Goal: Navigation & Orientation: Find specific page/section

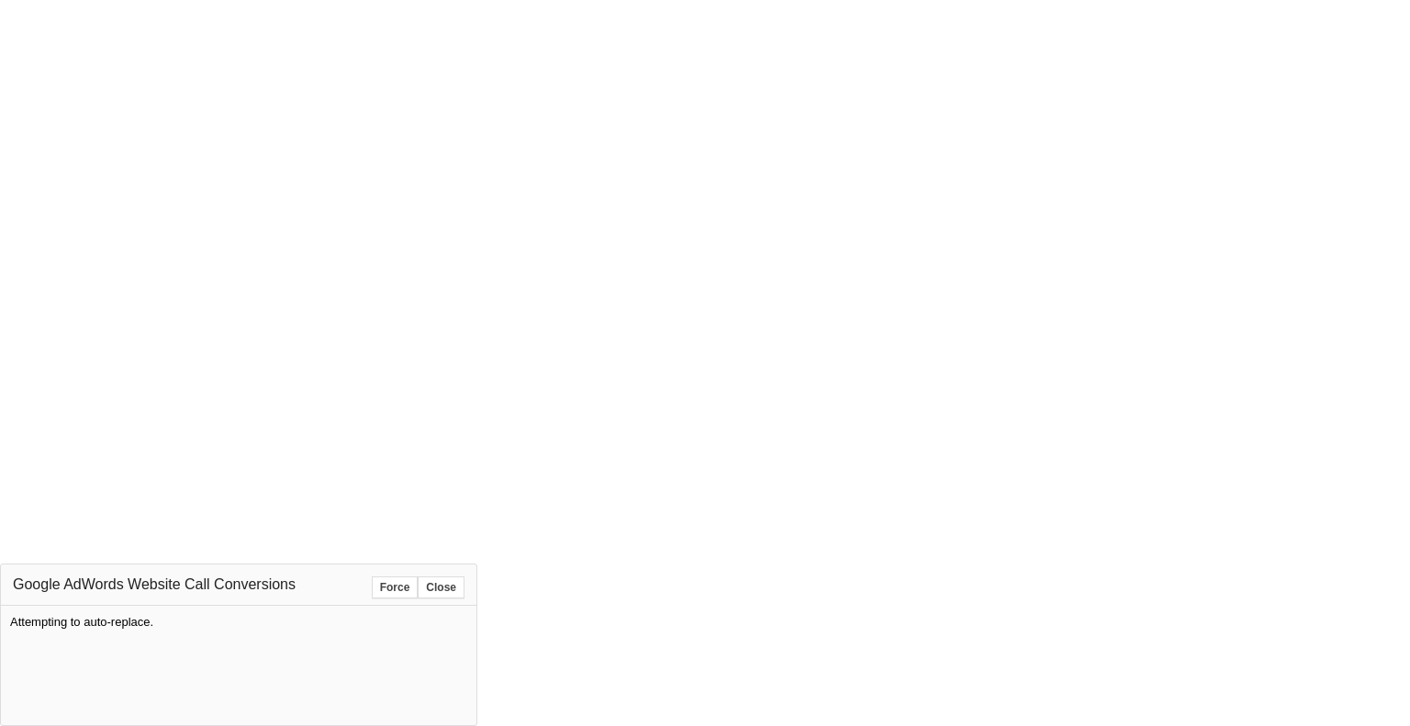
click at [394, 591] on button "Force" at bounding box center [395, 587] width 47 height 22
